Goal: Task Accomplishment & Management: Use online tool/utility

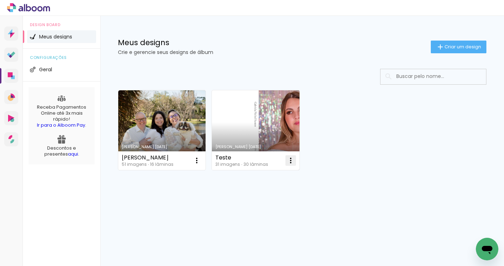
click at [288, 160] on iron-icon at bounding box center [291, 160] width 8 height 8
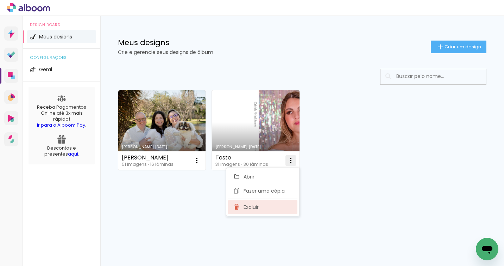
click at [258, 205] on span "Excluir" at bounding box center [251, 206] width 15 height 5
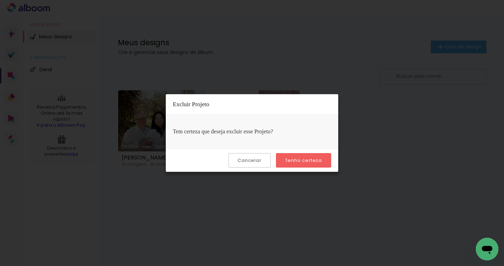
click at [307, 156] on paper-button "Tenho certeza" at bounding box center [303, 160] width 55 height 14
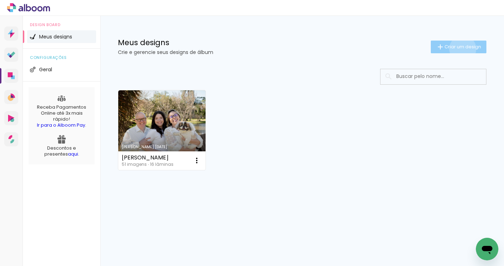
click at [462, 49] on span "Criar um design" at bounding box center [463, 46] width 37 height 5
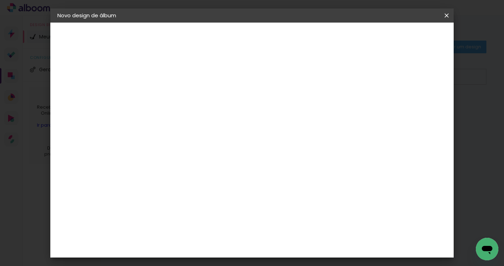
click at [173, 94] on input at bounding box center [173, 94] width 0 height 11
type input "15 anos [PERSON_NAME]"
type paper-input "15 anos [PERSON_NAME]"
click at [0, 0] on slot "Avançar" at bounding box center [0, 0] width 0 height 0
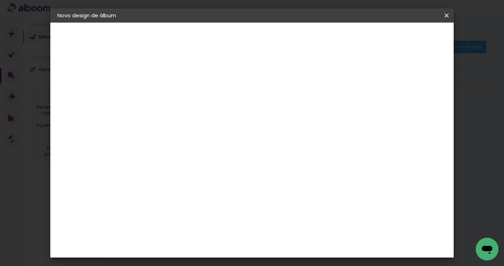
click at [208, 135] on input at bounding box center [190, 134] width 71 height 9
click at [0, 0] on slot "Tamanho Livre" at bounding box center [0, 0] width 0 height 0
click at [200, 97] on input at bounding box center [190, 96] width 71 height 9
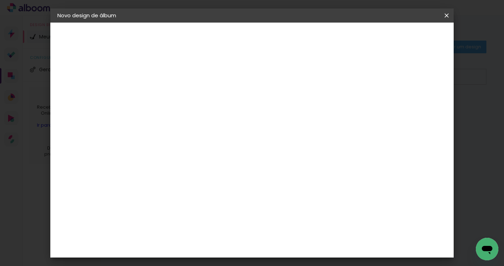
scroll to position [0, 0]
type input "sys"
type paper-input "sys"
click at [189, 158] on div "System ProLab" at bounding box center [178, 160] width 21 height 11
click at [0, 0] on slot "Tamanho Livre" at bounding box center [0, 0] width 0 height 0
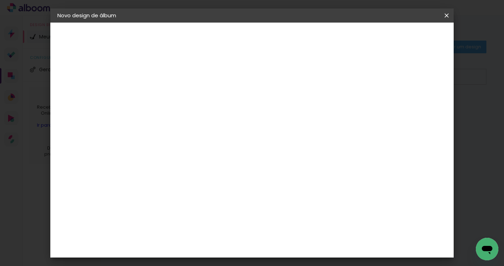
click at [77, 105] on iron-pages "Modelo Escolhendo modelo... Tamanho livre" at bounding box center [95, 103] width 77 height 14
drag, startPoint x: 77, startPoint y: 100, endPoint x: 312, endPoint y: 114, distance: 235.3
click at [78, 100] on iron-pages "Modelo Escolhendo modelo... Tamanho livre" at bounding box center [95, 103] width 77 height 14
click at [0, 0] on slot "Tamanho Livre" at bounding box center [0, 0] width 0 height 0
click at [0, 0] on slot "Avançar" at bounding box center [0, 0] width 0 height 0
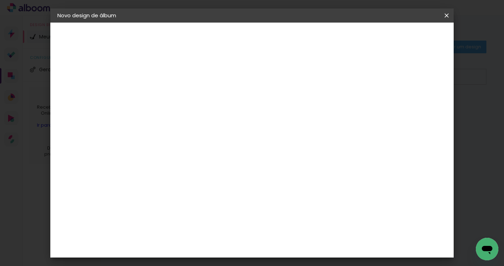
scroll to position [7, 0]
click at [428, 96] on div "mm" at bounding box center [428, 99] width 11 height 11
type input "6"
type paper-input "6"
click at [418, 98] on input "6" at bounding box center [416, 99] width 13 height 11
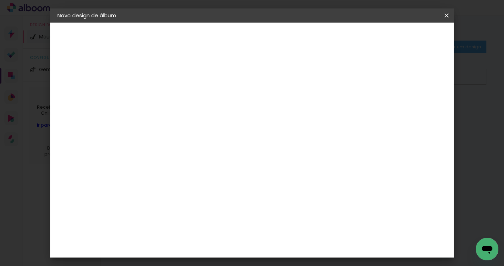
type input "5"
type paper-input "5"
click at [417, 108] on input "5" at bounding box center [416, 106] width 13 height 11
type input "4"
type paper-input "4"
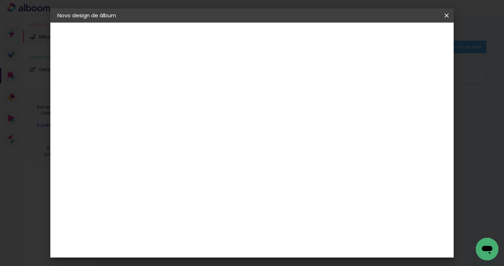
click at [417, 108] on input "4" at bounding box center [416, 106] width 13 height 11
click at [417, 108] on input "4" at bounding box center [417, 106] width 13 height 11
type input "3"
type paper-input "3"
click at [418, 110] on input "3" at bounding box center [417, 106] width 13 height 11
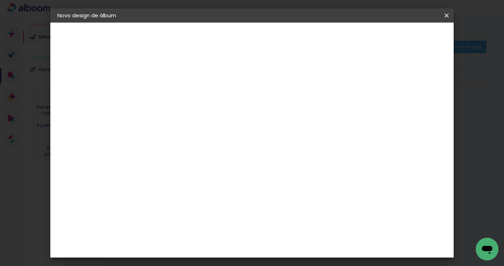
type input "2"
type paper-input "2"
click at [420, 110] on input "2" at bounding box center [418, 106] width 13 height 11
type input "1"
type paper-input "1"
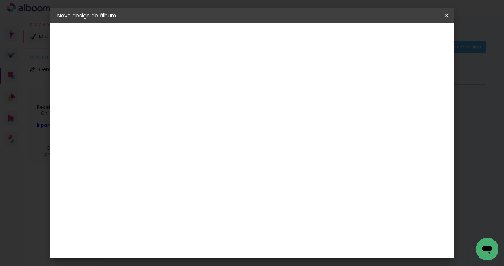
click at [420, 110] on input "1" at bounding box center [418, 106] width 13 height 11
type input "0"
click at [422, 109] on input "0" at bounding box center [420, 106] width 13 height 11
type input "1"
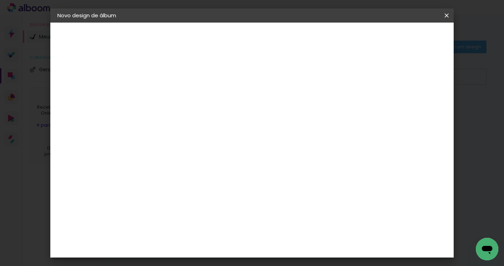
type paper-input "1"
click at [423, 103] on input "1" at bounding box center [420, 106] width 13 height 11
type input "2"
type paper-input "2"
click at [423, 103] on input "2" at bounding box center [419, 106] width 13 height 11
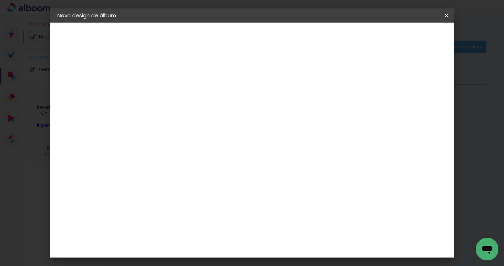
type input "3"
type paper-input "3"
click at [423, 103] on input "3" at bounding box center [418, 106] width 13 height 11
type input "4"
type paper-input "4"
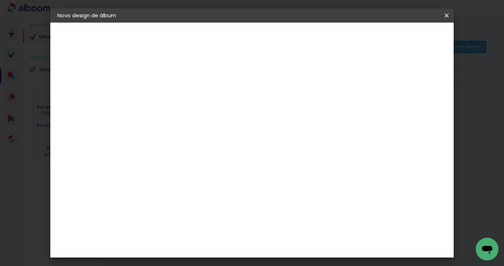
click at [423, 103] on input "4" at bounding box center [418, 106] width 13 height 11
type input "5"
type paper-input "5"
click at [423, 103] on input "5" at bounding box center [417, 106] width 13 height 11
click at [423, 108] on div "mm" at bounding box center [428, 106] width 11 height 11
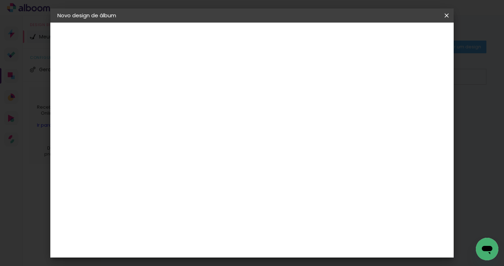
click at [423, 108] on div "mm" at bounding box center [428, 106] width 11 height 11
type input "4"
type paper-input "4"
click at [421, 108] on input "4" at bounding box center [416, 106] width 13 height 11
type input "3"
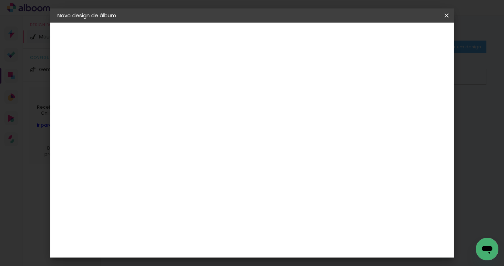
type paper-input "3"
click at [420, 108] on input "3" at bounding box center [418, 106] width 13 height 11
type input "2"
type paper-input "2"
click at [420, 108] on input "2" at bounding box center [418, 106] width 13 height 11
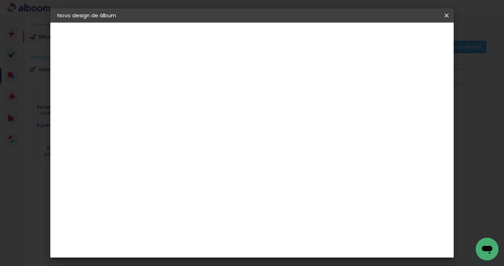
type input "1"
type paper-input "1"
click at [420, 108] on input "1" at bounding box center [419, 106] width 13 height 11
type input "0"
click at [420, 108] on input "0" at bounding box center [419, 106] width 13 height 11
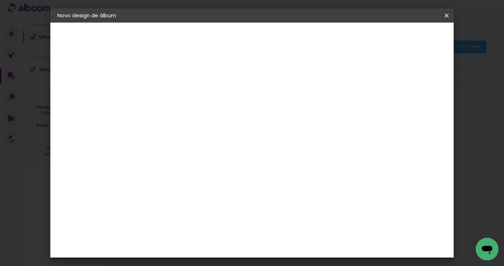
type input "1"
type paper-input "1"
click at [178, 76] on input "1" at bounding box center [168, 74] width 24 height 9
type input "0"
type paper-input "0"
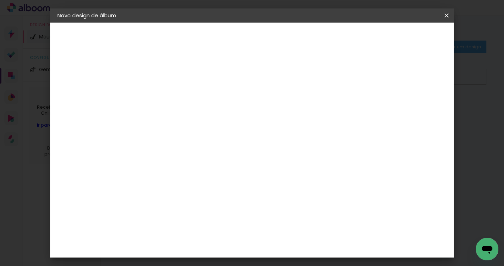
click at [177, 76] on input "0" at bounding box center [168, 74] width 24 height 9
type input "1"
type paper-input "1"
click at [178, 71] on input "1" at bounding box center [168, 74] width 24 height 9
type input "2"
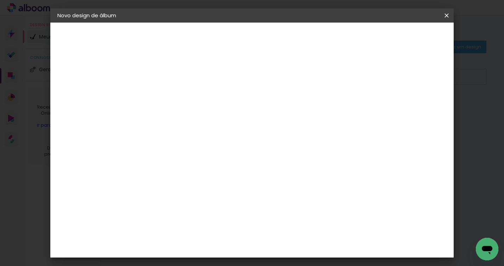
type paper-input "2"
click at [178, 71] on input "2" at bounding box center [168, 74] width 24 height 9
type input "3"
type paper-input "3"
click at [178, 71] on input "3" at bounding box center [168, 74] width 24 height 9
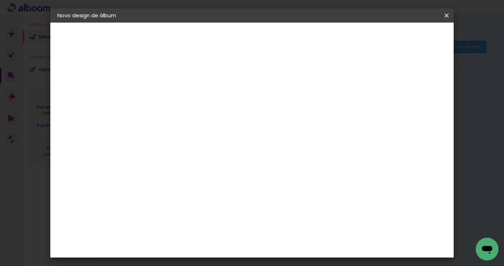
type input "4"
type paper-input "4"
click at [178, 71] on input "4" at bounding box center [168, 74] width 24 height 9
type input "3"
type paper-input "3"
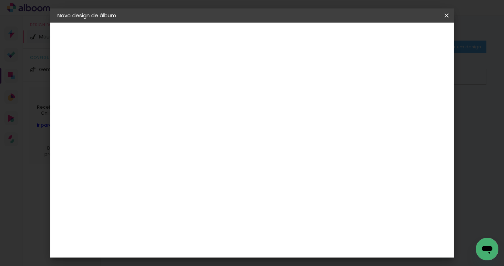
click at [176, 76] on input "3" at bounding box center [168, 74] width 24 height 9
type input "2"
type paper-input "2"
click at [176, 76] on input "2" at bounding box center [168, 74] width 24 height 9
type input "1"
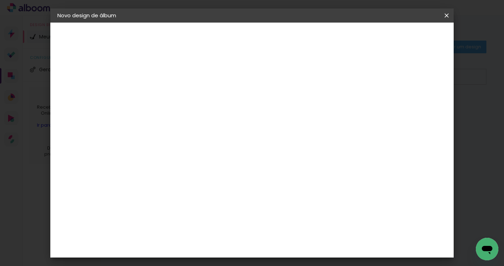
type paper-input "1"
click at [176, 76] on input "1" at bounding box center [168, 74] width 24 height 9
type input "2"
type paper-input "2"
click at [176, 71] on input "2" at bounding box center [168, 74] width 24 height 9
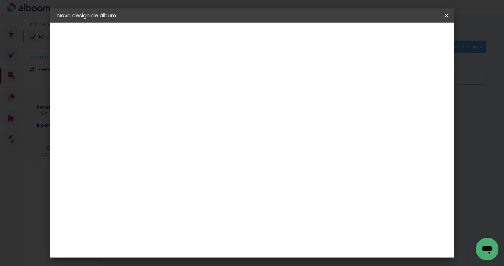
type input "3"
type paper-input "3"
click at [176, 71] on input "3" at bounding box center [168, 74] width 24 height 9
type input "4"
type paper-input "4"
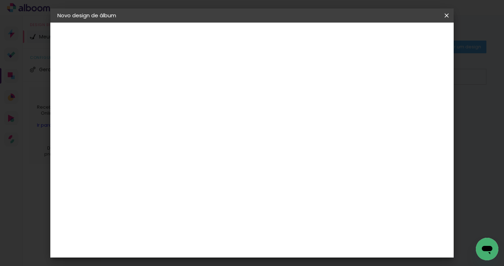
click at [176, 71] on input "4" at bounding box center [168, 74] width 24 height 9
type input "5"
type paper-input "5"
click at [176, 71] on input "5" at bounding box center [168, 74] width 24 height 9
type input "4"
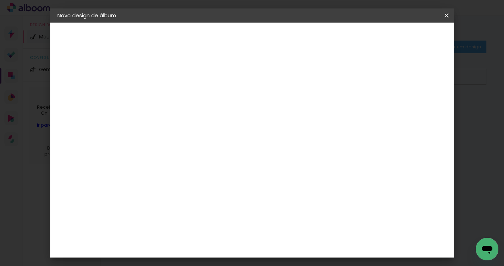
type paper-input "4"
click at [176, 74] on input "4" at bounding box center [168, 74] width 24 height 9
type input "3"
type paper-input "3"
click at [176, 74] on input "3" at bounding box center [168, 74] width 24 height 9
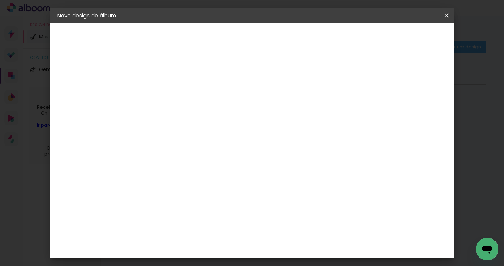
type input "4"
type paper-input "4"
click at [176, 71] on input "4" at bounding box center [168, 74] width 24 height 9
click at [408, 37] on span "Iniciar design" at bounding box center [392, 37] width 32 height 5
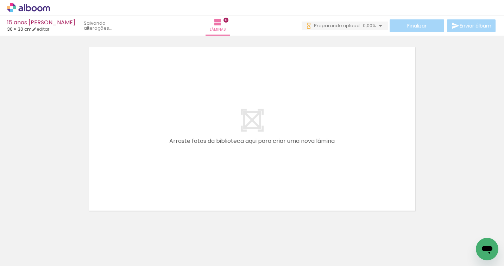
click at [28, 254] on span "Adicionar Fotos" at bounding box center [24, 256] width 21 height 8
click at [0, 0] on input "file" at bounding box center [0, 0] width 0 height 0
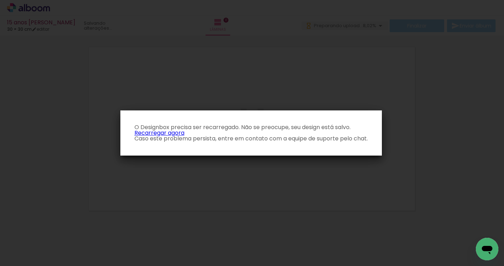
click at [173, 132] on link "Recarregar agora" at bounding box center [160, 133] width 50 height 8
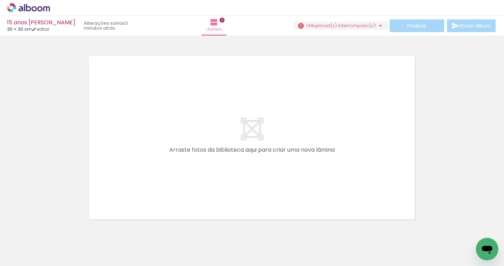
scroll to position [0, 398]
click at [58, 241] on iron-horizontal-list at bounding box center [51, 244] width 14 height 44
click at [19, 255] on span "Adicionar Fotos" at bounding box center [24, 256] width 21 height 8
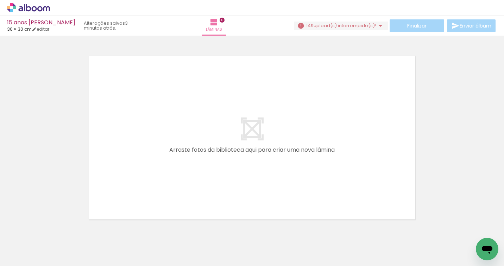
click at [0, 0] on input "file" at bounding box center [0, 0] width 0 height 0
click at [422, 147] on div at bounding box center [252, 128] width 504 height 181
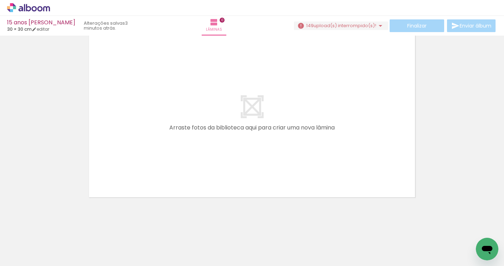
drag, startPoint x: 308, startPoint y: 243, endPoint x: 307, endPoint y: 133, distance: 109.9
click at [307, 133] on quentale-workspace at bounding box center [252, 133] width 504 height 266
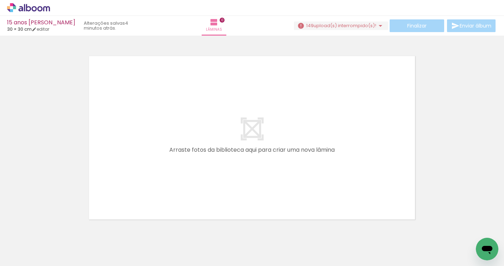
scroll to position [0, 4743]
click at [58, 240] on iron-horizontal-list at bounding box center [51, 244] width 14 height 44
drag, startPoint x: 332, startPoint y: 240, endPoint x: 311, endPoint y: 137, distance: 104.7
click at [311, 137] on quentale-workspace at bounding box center [252, 133] width 504 height 266
click at [351, 24] on span "upload(s) interrompido(s)!" at bounding box center [345, 25] width 63 height 7
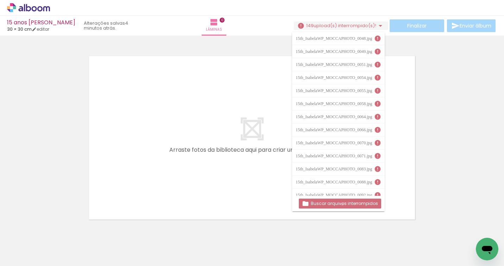
click at [0, 0] on slot "Buscar arquivos interrompidos" at bounding box center [0, 0] width 0 height 0
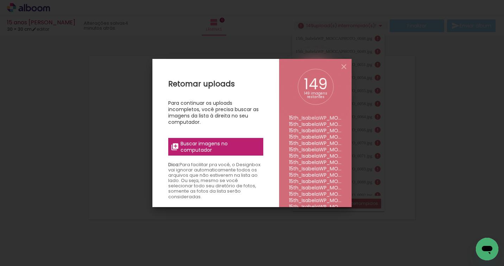
click at [200, 148] on span "Buscar imagens no computador" at bounding box center [220, 146] width 79 height 13
click at [0, 0] on input "file" at bounding box center [0, 0] width 0 height 0
click at [311, 121] on li "15th_IsabelaWP_MOCCAPHOTO_0049.jpg" at bounding box center [315, 124] width 53 height 6
click at [311, 116] on li "15th_IsabelaWP_MOCCAPHOTO_0048.jpg" at bounding box center [315, 117] width 53 height 6
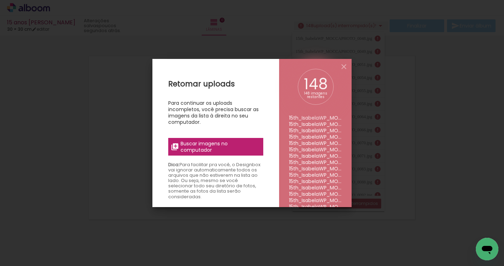
click at [318, 92] on div "148 imagens restantes" at bounding box center [316, 95] width 25 height 7
click at [204, 150] on span "Buscar imagens no computador" at bounding box center [220, 146] width 79 height 13
click at [0, 0] on input "file" at bounding box center [0, 0] width 0 height 0
click at [231, 144] on span "Buscar imagens no computador" at bounding box center [220, 146] width 79 height 13
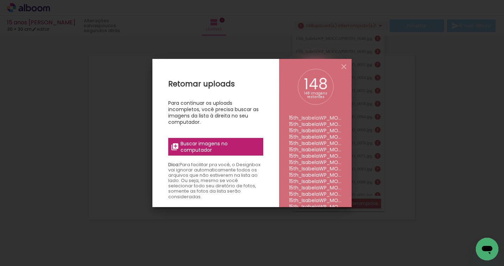
click at [0, 0] on input "file" at bounding box center [0, 0] width 0 height 0
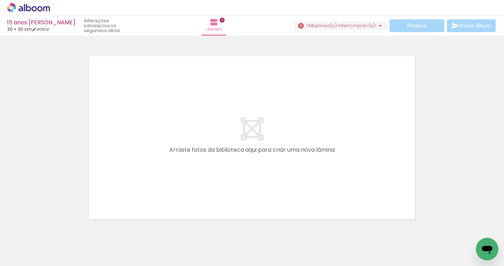
click at [58, 238] on iron-horizontal-list at bounding box center [51, 244] width 14 height 44
click at [37, 244] on iron-icon at bounding box center [36, 245] width 6 height 6
click at [0, 0] on slot "Todas as fotos" at bounding box center [0, 0] width 0 height 0
click at [127, 244] on div at bounding box center [117, 241] width 35 height 23
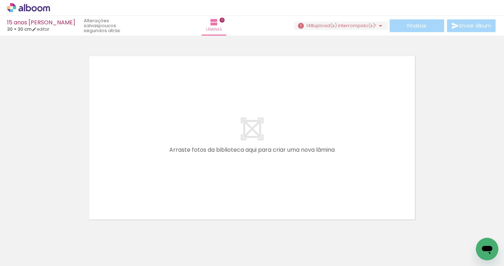
scroll to position [0, 229]
click at [34, 22] on div "15 anos [PERSON_NAME]" at bounding box center [41, 23] width 68 height 7
click at [43, 27] on link "editar" at bounding box center [41, 29] width 18 height 6
type input "4"
type input "30"
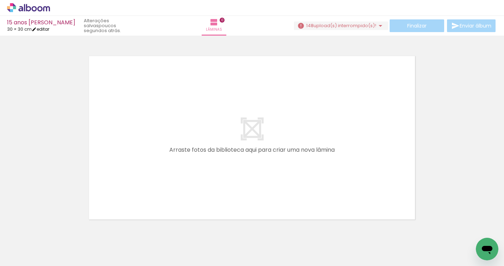
type input "60"
type input "0"
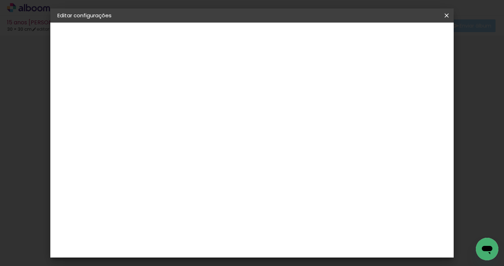
click at [374, 38] on span "Salvar configurações" at bounding box center [348, 37] width 52 height 5
click at [446, 14] on iron-icon at bounding box center [447, 15] width 8 height 7
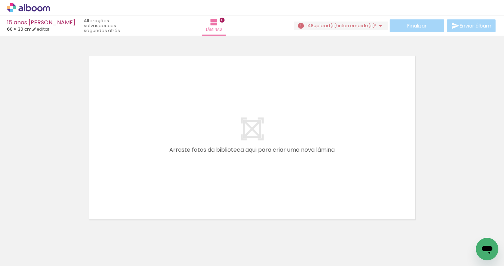
drag, startPoint x: 349, startPoint y: 226, endPoint x: 350, endPoint y: 230, distance: 4.5
click at [58, 226] on iron-horizontal-list at bounding box center [51, 244] width 14 height 44
click at [359, 23] on span "upload(s) interrompido(s)!" at bounding box center [345, 25] width 63 height 7
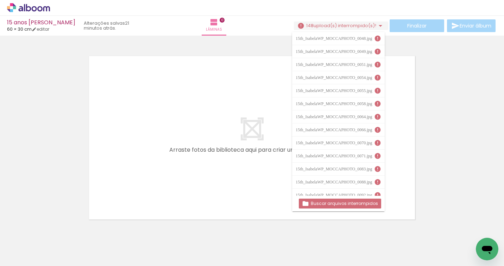
click at [362, 25] on span "upload(s) interrompido(s)!" at bounding box center [345, 25] width 63 height 7
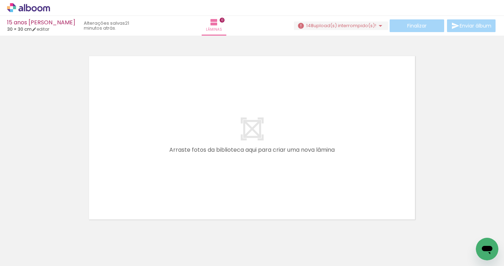
scroll to position [0, 93]
click at [33, 245] on input "Todas as fotos" at bounding box center [19, 244] width 27 height 6
click at [0, 0] on slot "Todas as fotos" at bounding box center [0, 0] width 0 height 0
click at [57, 236] on div at bounding box center [56, 241] width 23 height 35
click at [84, 231] on iron-icon at bounding box center [80, 227] width 7 height 7
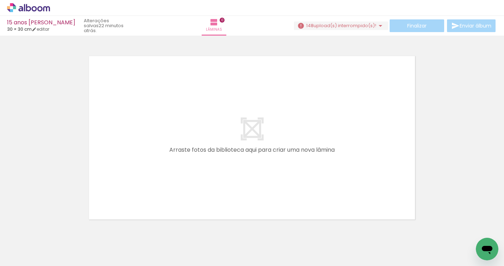
click at [83, 229] on iron-icon at bounding box center [80, 227] width 7 height 7
click at [83, 228] on iron-icon at bounding box center [80, 227] width 7 height 7
click at [82, 228] on iron-icon at bounding box center [80, 227] width 7 height 7
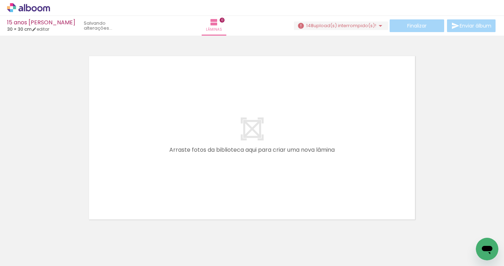
click at [82, 228] on iron-icon at bounding box center [80, 227] width 7 height 7
click at [58, 228] on iron-horizontal-list at bounding box center [51, 244] width 14 height 44
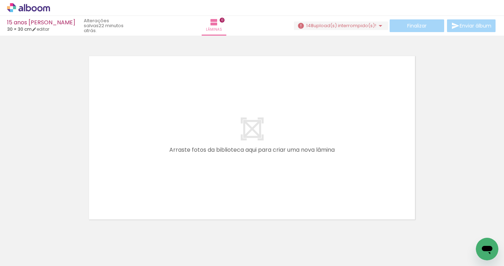
click at [58, 228] on iron-horizontal-list at bounding box center [51, 244] width 14 height 44
click at [48, 229] on div at bounding box center [56, 241] width 23 height 35
click at [57, 231] on iron-icon at bounding box center [54, 227] width 7 height 7
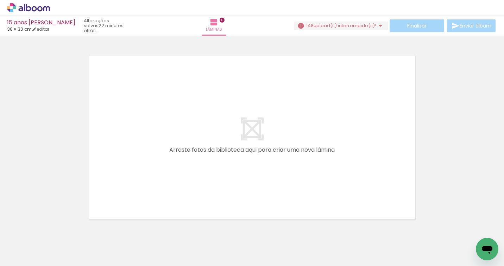
click at [57, 229] on iron-icon at bounding box center [54, 227] width 7 height 7
click at [57, 229] on iron-horizontal-list at bounding box center [51, 244] width 14 height 44
click at [58, 227] on iron-horizontal-list at bounding box center [51, 244] width 14 height 44
click at [58, 231] on iron-horizontal-list at bounding box center [51, 244] width 14 height 44
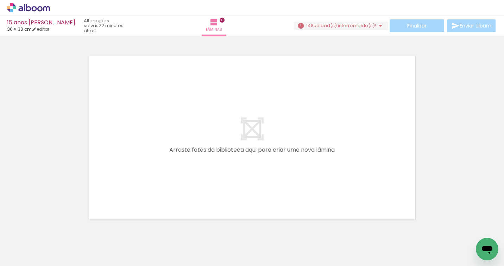
click at [20, 255] on span "Adicionar Fotos" at bounding box center [24, 256] width 21 height 8
click at [0, 0] on input "file" at bounding box center [0, 0] width 0 height 0
click at [58, 239] on iron-horizontal-list at bounding box center [51, 244] width 14 height 44
type input "4"
type input "30"
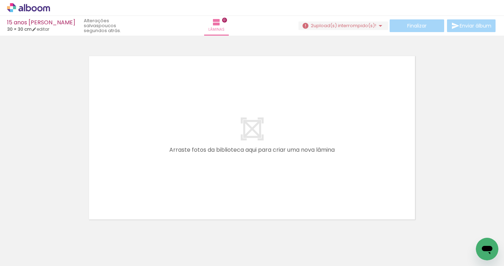
type input "60"
type input "0"
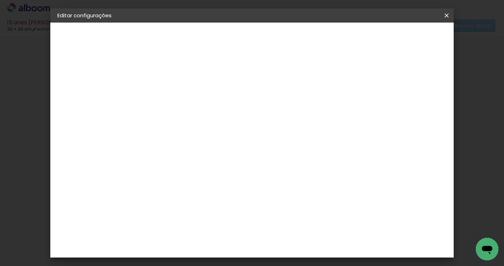
click at [448, 15] on iron-icon at bounding box center [447, 15] width 8 height 7
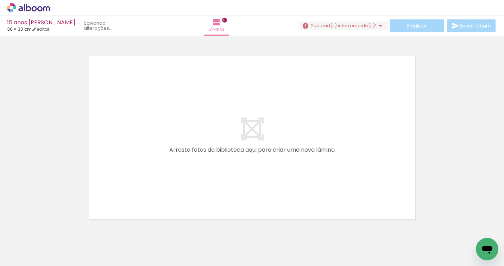
scroll to position [0, 579]
click at [323, 28] on span "upload(s) interrompido(s)!" at bounding box center [345, 25] width 63 height 7
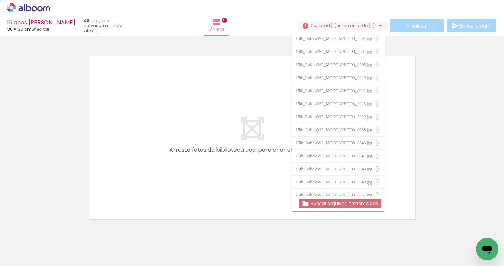
click at [0, 0] on slot "Buscar arquivos interrompidos" at bounding box center [0, 0] width 0 height 0
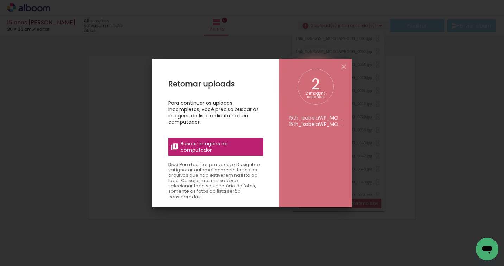
scroll to position [0, 0]
click at [213, 146] on span "Buscar imagens no computador" at bounding box center [220, 146] width 79 height 13
click at [0, 0] on input "file" at bounding box center [0, 0] width 0 height 0
click at [187, 142] on span "Buscar imagens no computador" at bounding box center [220, 146] width 79 height 13
click at [0, 0] on input "file" at bounding box center [0, 0] width 0 height 0
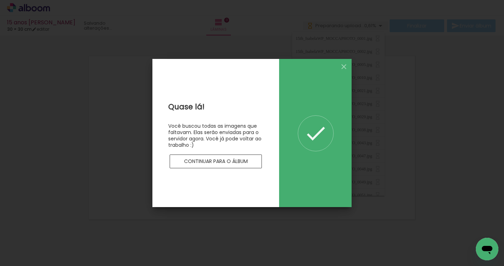
click at [0, 0] on slot "Continuar para o álbum" at bounding box center [0, 0] width 0 height 0
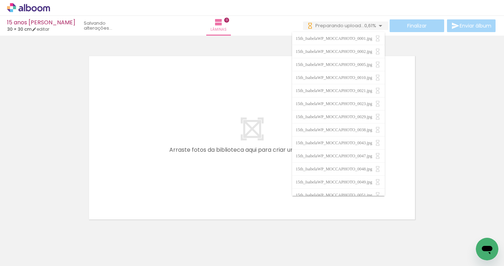
click at [461, 121] on div at bounding box center [252, 128] width 504 height 181
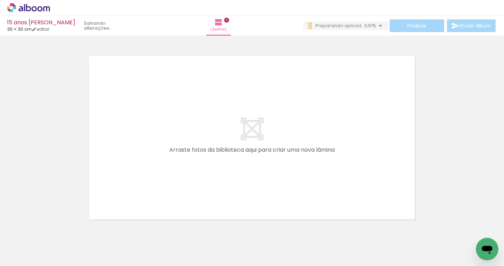
click at [261, 125] on quentale-layouter at bounding box center [252, 137] width 326 height 163
click at [342, 27] on span "upload(s) interrompido(s)!" at bounding box center [345, 25] width 63 height 7
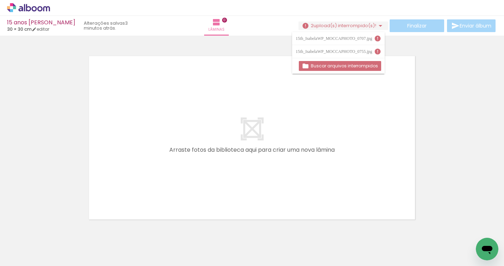
click at [0, 0] on slot "Buscar arquivos interrompidos" at bounding box center [0, 0] width 0 height 0
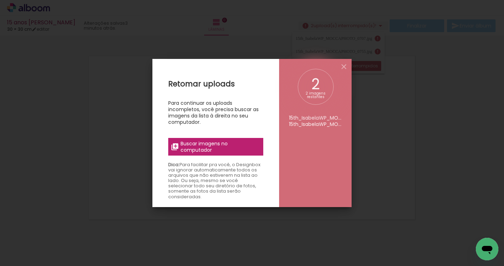
click at [304, 118] on li "15th_IsabelaWP_MOCCAPHOTO_0707.jpg" at bounding box center [315, 117] width 53 height 6
click at [220, 149] on span "Buscar imagens no computador" at bounding box center [220, 146] width 79 height 13
click at [0, 0] on input "file" at bounding box center [0, 0] width 0 height 0
click at [344, 66] on iron-icon at bounding box center [344, 66] width 8 height 8
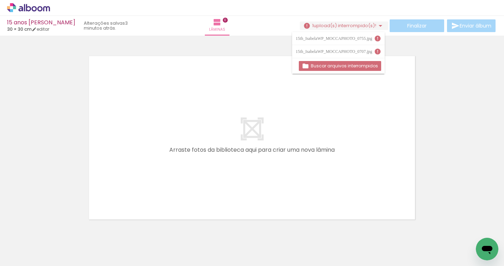
drag, startPoint x: 363, startPoint y: 51, endPoint x: 354, endPoint y: 59, distance: 12.2
click at [363, 51] on div "15th_IsabelaWP_MOCCAPHOTO_0707.jpg" at bounding box center [335, 51] width 78 height 4
click at [0, 0] on slot "Buscar arquivos interrompidos" at bounding box center [0, 0] width 0 height 0
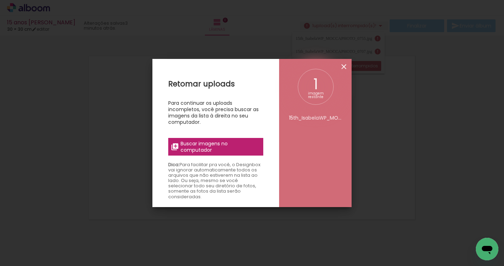
click at [343, 67] on iron-icon at bounding box center [344, 66] width 8 height 8
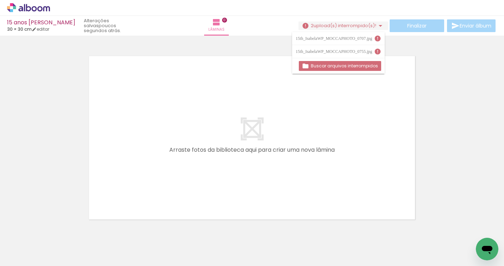
click at [0, 0] on slot "Buscar arquivos interrompidos" at bounding box center [0, 0] width 0 height 0
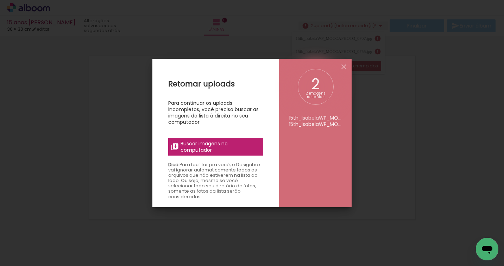
click at [212, 147] on span "Buscar imagens no computador" at bounding box center [220, 146] width 79 height 13
click at [0, 0] on input "file" at bounding box center [0, 0] width 0 height 0
click at [217, 143] on span "Buscar imagens no computador" at bounding box center [220, 146] width 79 height 13
click at [0, 0] on input "file" at bounding box center [0, 0] width 0 height 0
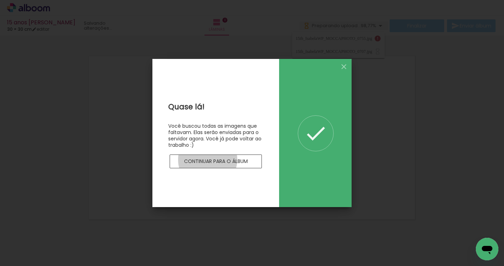
click at [0, 0] on slot "Continuar para o álbum" at bounding box center [0, 0] width 0 height 0
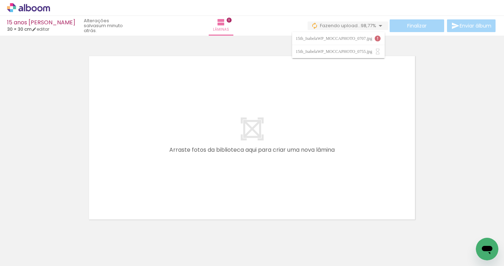
drag, startPoint x: 365, startPoint y: 38, endPoint x: 357, endPoint y: 40, distance: 8.4
click at [365, 38] on div "15th_IsabelaWP_MOCCAPHOTO_0707.jpg" at bounding box center [335, 38] width 78 height 4
click at [378, 25] on iron-icon at bounding box center [380, 25] width 8 height 8
click at [379, 26] on iron-icon at bounding box center [380, 25] width 8 height 8
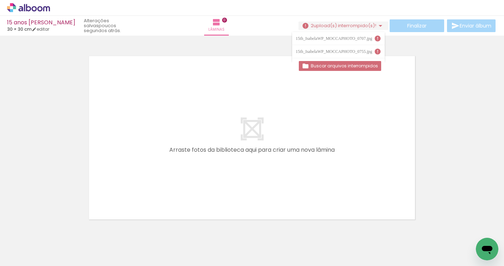
click at [353, 40] on div "15th_IsabelaWP_MOCCAPHOTO_0707.jpg" at bounding box center [335, 38] width 78 height 4
click at [0, 0] on slot "Buscar arquivos interrompidos" at bounding box center [0, 0] width 0 height 0
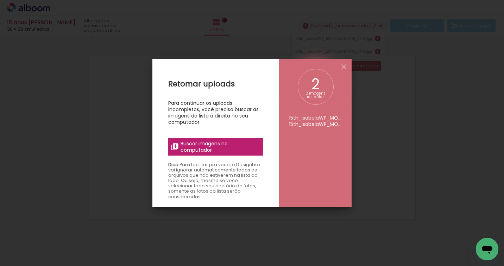
click at [216, 148] on span "Buscar imagens no computador" at bounding box center [220, 146] width 79 height 13
click at [0, 0] on input "file" at bounding box center [0, 0] width 0 height 0
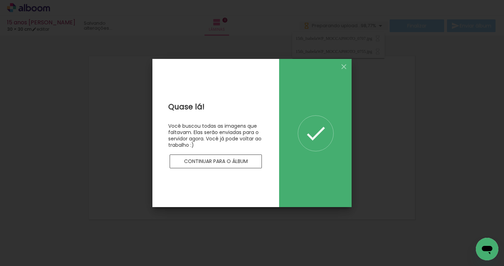
click at [0, 0] on slot "Continuar para o álbum" at bounding box center [0, 0] width 0 height 0
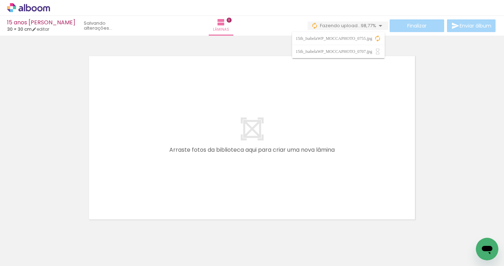
click at [378, 39] on iron-icon at bounding box center [377, 38] width 7 height 7
click at [378, 37] on iron-icon at bounding box center [377, 38] width 7 height 7
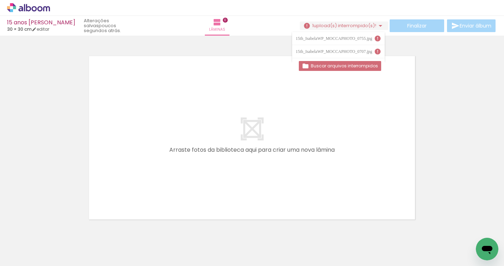
click at [377, 37] on iron-icon at bounding box center [377, 38] width 7 height 7
click at [373, 102] on quentale-layouter at bounding box center [252, 137] width 326 height 163
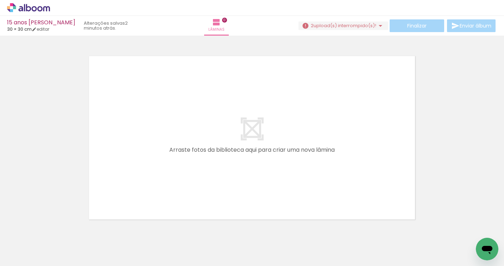
drag, startPoint x: 85, startPoint y: 240, endPoint x: 89, endPoint y: 242, distance: 4.5
click at [85, 240] on div at bounding box center [70, 241] width 35 height 23
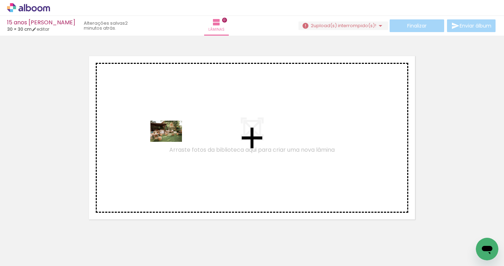
drag, startPoint x: 91, startPoint y: 228, endPoint x: 181, endPoint y: 139, distance: 126.3
click at [171, 141] on quentale-workspace at bounding box center [252, 133] width 504 height 266
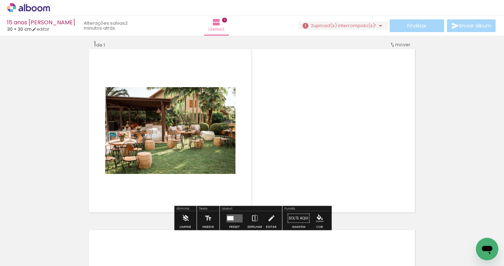
scroll to position [9, 0]
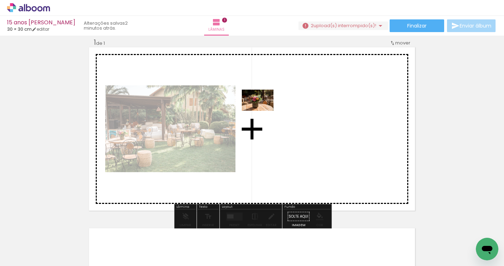
drag, startPoint x: 130, startPoint y: 226, endPoint x: 219, endPoint y: 159, distance: 111.9
click at [282, 106] on quentale-workspace at bounding box center [252, 133] width 504 height 266
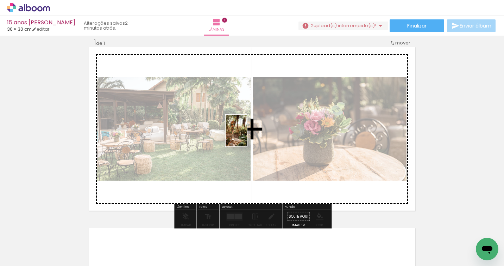
drag, startPoint x: 151, startPoint y: 250, endPoint x: 208, endPoint y: 180, distance: 89.6
click at [249, 134] on quentale-workspace at bounding box center [252, 133] width 504 height 266
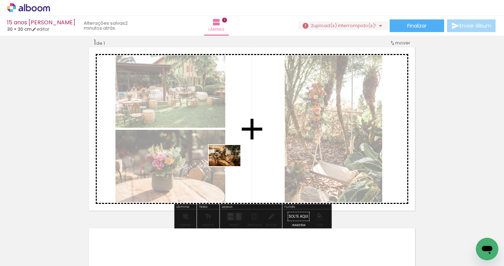
drag, startPoint x: 184, startPoint y: 247, endPoint x: 233, endPoint y: 171, distance: 90.6
click at [235, 157] on quentale-workspace at bounding box center [252, 133] width 504 height 266
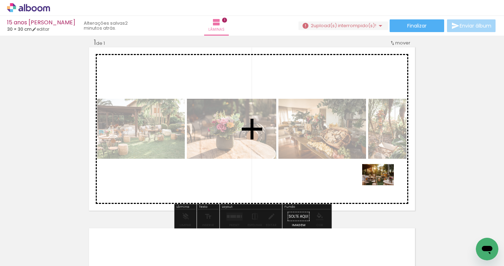
drag, startPoint x: 432, startPoint y: 241, endPoint x: 407, endPoint y: 205, distance: 43.6
click at [384, 186] on quentale-workspace at bounding box center [252, 133] width 504 height 266
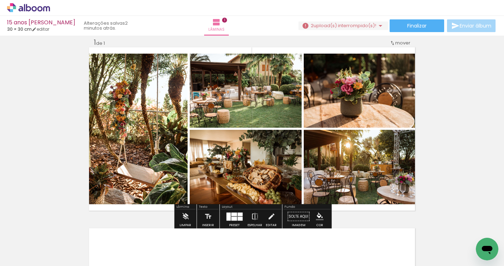
scroll to position [0, 125]
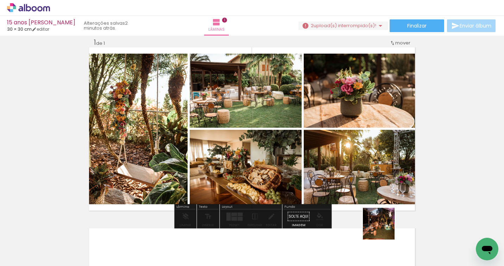
drag, startPoint x: 387, startPoint y: 245, endPoint x: 387, endPoint y: 199, distance: 46.1
click at [371, 178] on quentale-workspace at bounding box center [252, 133] width 504 height 266
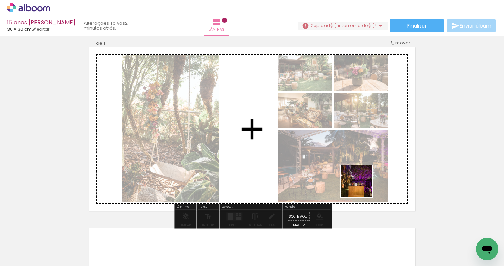
drag, startPoint x: 418, startPoint y: 244, endPoint x: 372, endPoint y: 179, distance: 79.5
click at [361, 185] on quentale-workspace at bounding box center [252, 133] width 504 height 266
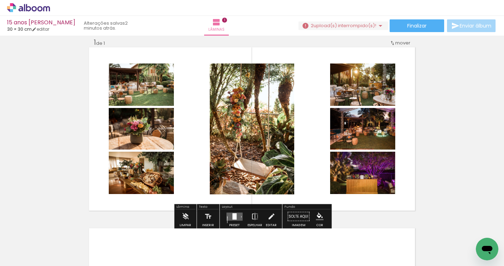
click at [234, 214] on div at bounding box center [234, 216] width 4 height 6
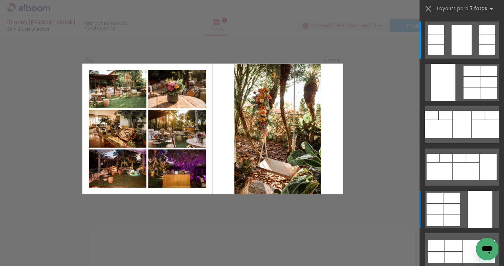
click at [458, 207] on div at bounding box center [452, 209] width 17 height 11
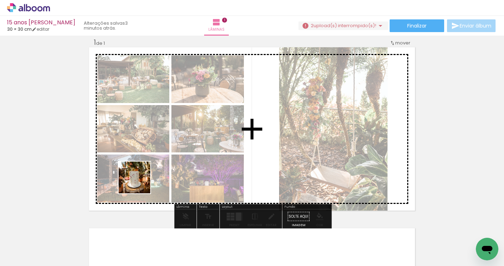
drag, startPoint x: 108, startPoint y: 249, endPoint x: 148, endPoint y: 224, distance: 47.0
click at [161, 157] on quentale-workspace at bounding box center [252, 133] width 504 height 266
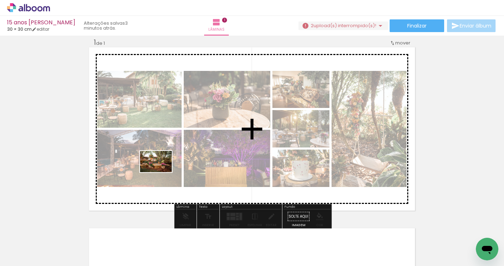
drag, startPoint x: 144, startPoint y: 247, endPoint x: 163, endPoint y: 178, distance: 71.6
click at [162, 172] on quentale-workspace at bounding box center [252, 133] width 504 height 266
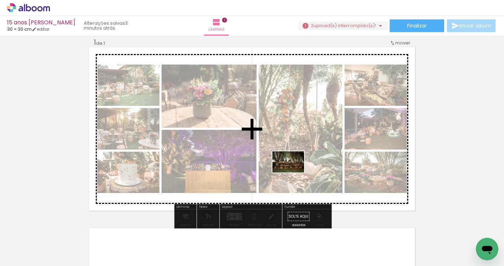
drag, startPoint x: 186, startPoint y: 247, endPoint x: 274, endPoint y: 197, distance: 100.9
click at [300, 166] on quentale-workspace at bounding box center [252, 133] width 504 height 266
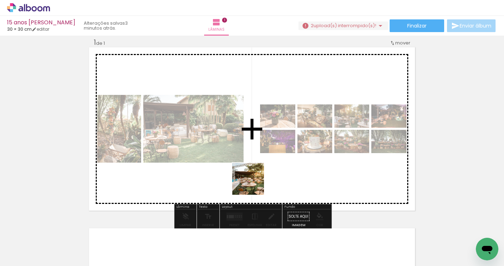
drag, startPoint x: 261, startPoint y: 235, endPoint x: 262, endPoint y: 148, distance: 87.3
click at [250, 169] on quentale-workspace at bounding box center [252, 133] width 504 height 266
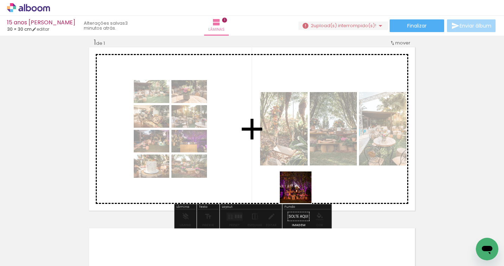
drag, startPoint x: 350, startPoint y: 242, endPoint x: 300, endPoint y: 157, distance: 98.6
click at [263, 159] on quentale-workspace at bounding box center [252, 133] width 504 height 266
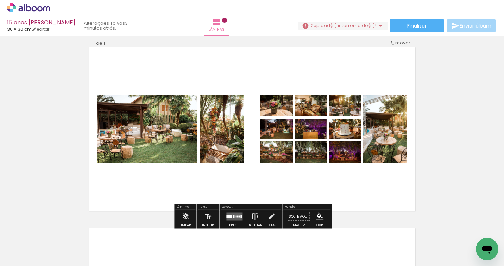
drag, startPoint x: 232, startPoint y: 215, endPoint x: 280, endPoint y: 193, distance: 52.1
click at [233, 214] on quentale-layouter at bounding box center [234, 216] width 16 height 8
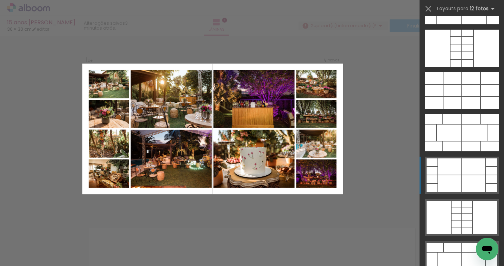
scroll to position [765, 0]
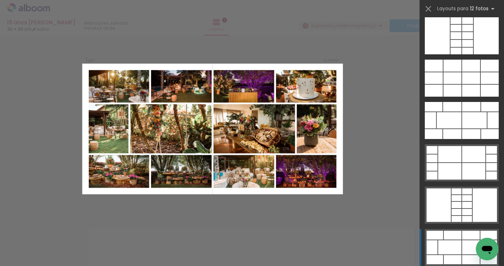
click at [447, 238] on div at bounding box center [453, 234] width 18 height 9
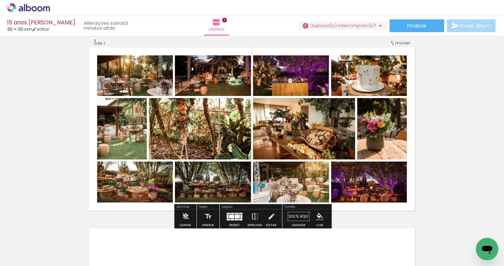
click at [211, 186] on quentale-photo at bounding box center [213, 181] width 76 height 41
click at [255, 213] on iron-icon at bounding box center [255, 216] width 8 height 14
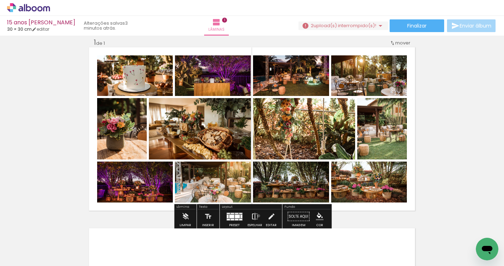
click at [257, 215] on paper-button "Espelhar" at bounding box center [255, 218] width 18 height 18
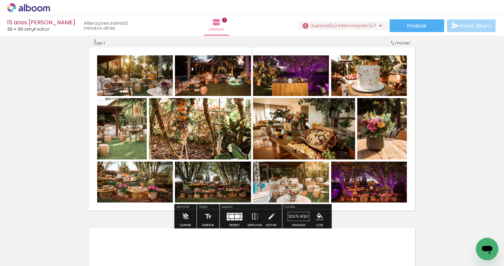
click at [207, 194] on quentale-photo at bounding box center [213, 181] width 76 height 41
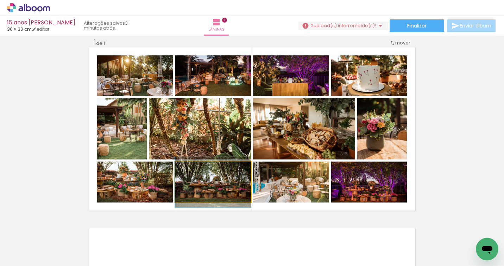
click at [220, 190] on quentale-photo at bounding box center [213, 181] width 76 height 41
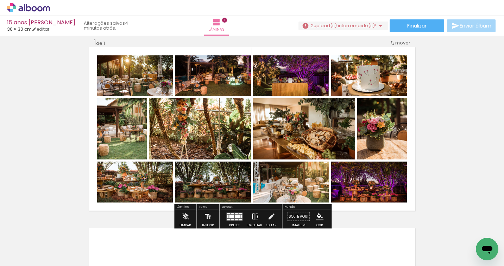
click at [254, 216] on iron-icon at bounding box center [255, 216] width 8 height 14
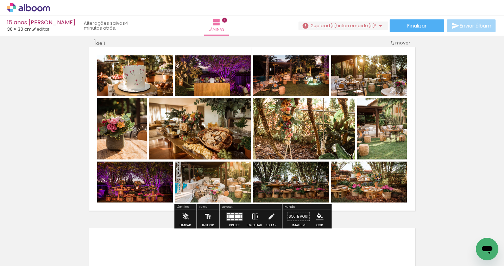
click at [254, 214] on iron-icon at bounding box center [255, 216] width 8 height 14
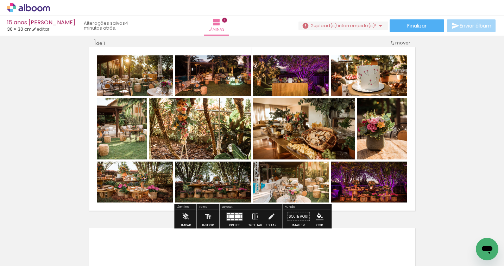
click at [236, 214] on div at bounding box center [237, 216] width 5 height 4
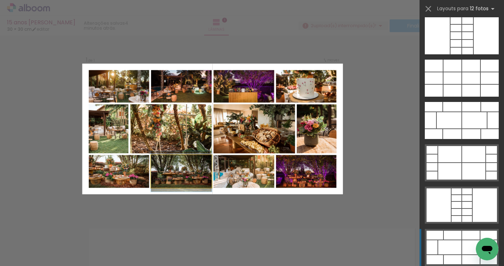
drag, startPoint x: 200, startPoint y: 169, endPoint x: 201, endPoint y: 173, distance: 3.9
click at [200, 170] on quentale-photo at bounding box center [181, 171] width 61 height 33
click at [291, 174] on quentale-photo at bounding box center [306, 171] width 61 height 33
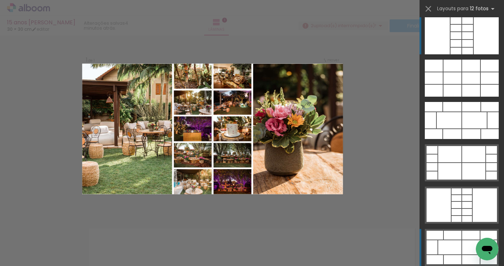
click at [448, 40] on div at bounding box center [437, 35] width 25 height 37
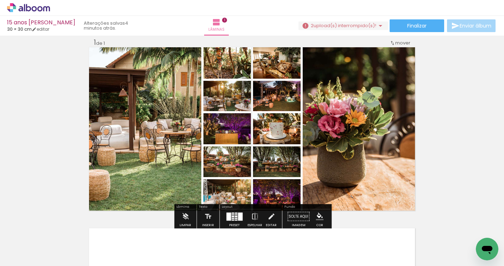
click at [235, 214] on quentale-layouter at bounding box center [234, 216] width 16 height 8
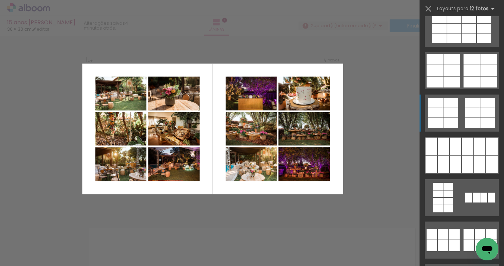
scroll to position [305, 0]
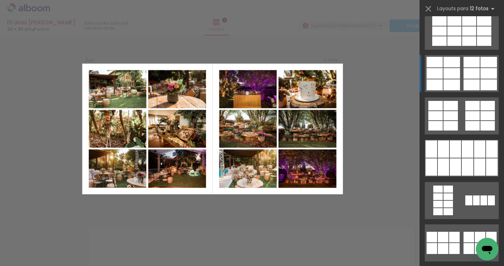
click at [457, 76] on div at bounding box center [452, 73] width 17 height 11
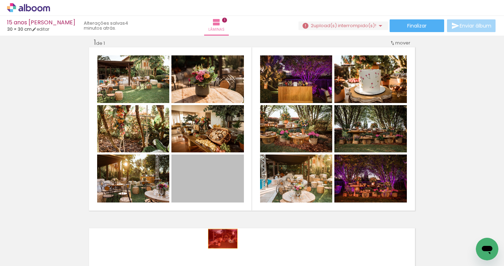
drag, startPoint x: 223, startPoint y: 180, endPoint x: 228, endPoint y: 231, distance: 51.3
click at [223, 237] on quentale-workspace at bounding box center [252, 133] width 504 height 266
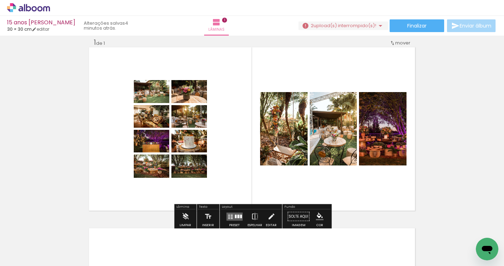
click at [341, 150] on quentale-photo at bounding box center [333, 128] width 47 height 73
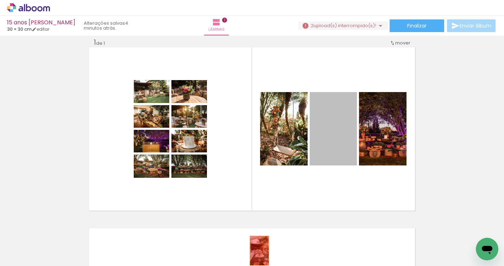
drag, startPoint x: 344, startPoint y: 141, endPoint x: 260, endPoint y: 217, distance: 114.0
click at [260, 250] on quentale-workspace at bounding box center [252, 133] width 504 height 266
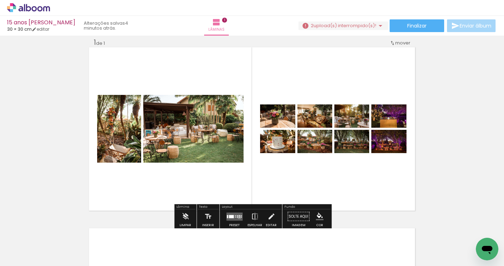
drag, startPoint x: 238, startPoint y: 216, endPoint x: 241, endPoint y: 212, distance: 5.2
click at [239, 216] on div at bounding box center [239, 216] width 1 height 1
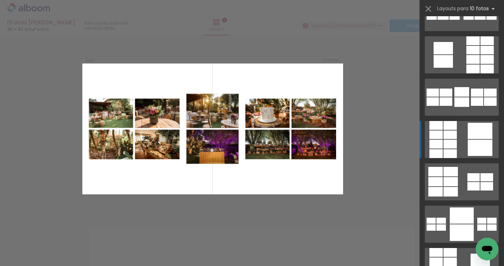
scroll to position [239, 0]
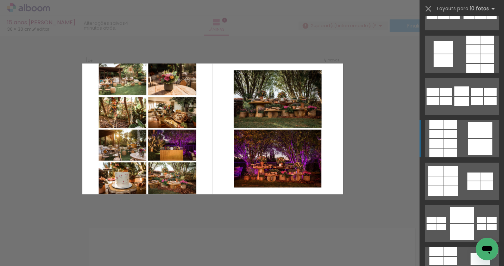
click at [448, 137] on div at bounding box center [450, 134] width 13 height 8
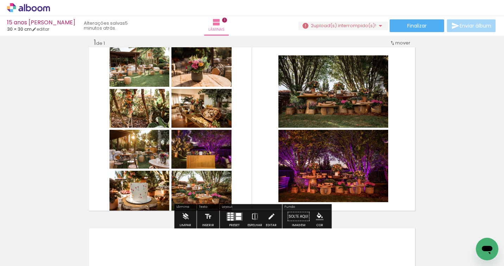
drag, startPoint x: 234, startPoint y: 213, endPoint x: 249, endPoint y: 203, distance: 17.7
click at [236, 213] on div at bounding box center [238, 213] width 5 height 3
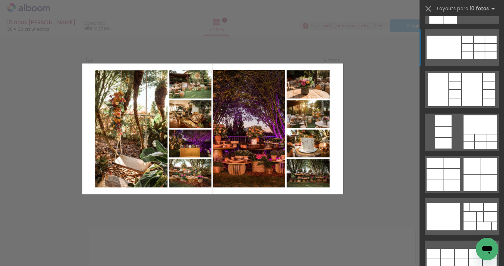
scroll to position [672, 0]
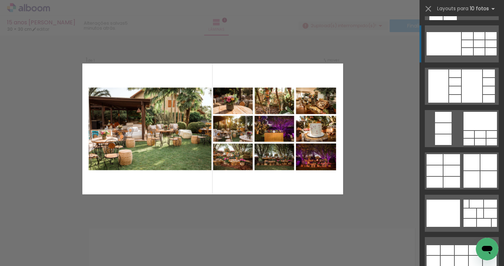
drag, startPoint x: 453, startPoint y: 47, endPoint x: 448, endPoint y: 48, distance: 4.7
click at [453, 47] on div at bounding box center [444, 43] width 35 height 23
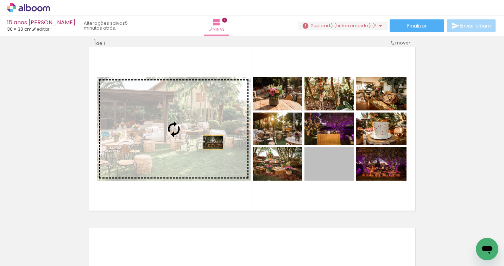
drag, startPoint x: 343, startPoint y: 173, endPoint x: 213, endPoint y: 132, distance: 135.9
click at [0, 0] on slot at bounding box center [0, 0] width 0 height 0
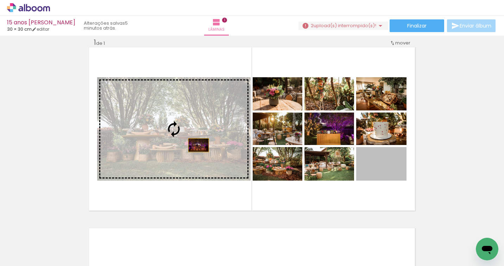
drag, startPoint x: 396, startPoint y: 167, endPoint x: 213, endPoint y: 138, distance: 185.1
click at [0, 0] on slot at bounding box center [0, 0] width 0 height 0
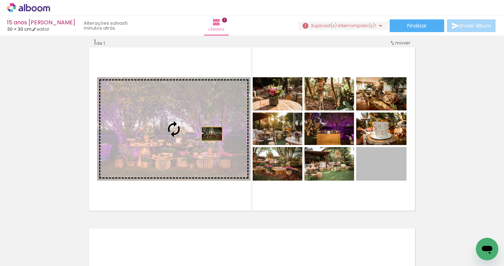
drag, startPoint x: 400, startPoint y: 168, endPoint x: 235, endPoint y: 131, distance: 169.3
click at [0, 0] on slot at bounding box center [0, 0] width 0 height 0
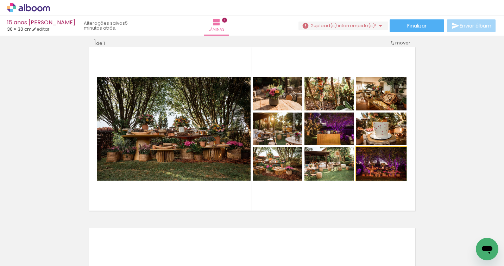
click at [398, 170] on quentale-photo at bounding box center [381, 163] width 50 height 33
drag, startPoint x: 397, startPoint y: 169, endPoint x: 390, endPoint y: 178, distance: 11.5
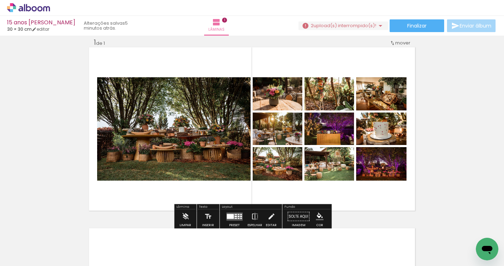
click at [395, 174] on quentale-photo at bounding box center [381, 163] width 50 height 33
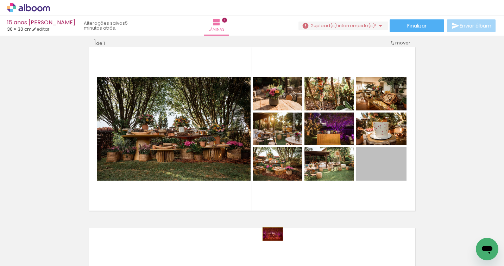
drag, startPoint x: 396, startPoint y: 171, endPoint x: 298, endPoint y: 230, distance: 114.7
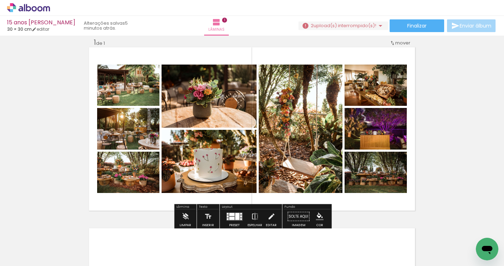
drag, startPoint x: 233, startPoint y: 215, endPoint x: 254, endPoint y: 195, distance: 28.4
click at [235, 215] on div at bounding box center [237, 215] width 4 height 7
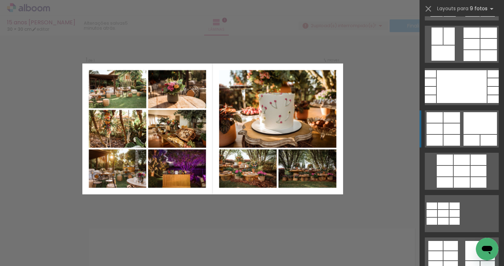
scroll to position [335, 0]
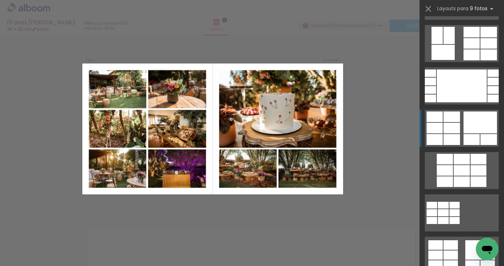
click at [454, 123] on div at bounding box center [452, 128] width 17 height 11
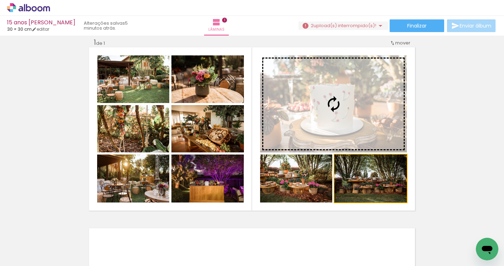
drag, startPoint x: 376, startPoint y: 175, endPoint x: 372, endPoint y: 114, distance: 61.0
click at [0, 0] on slot at bounding box center [0, 0] width 0 height 0
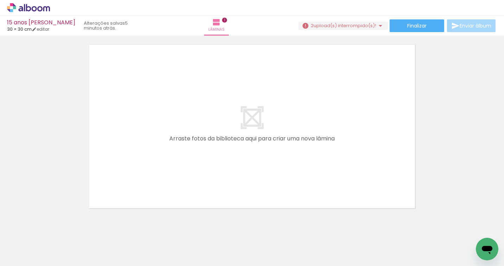
scroll to position [0, 418]
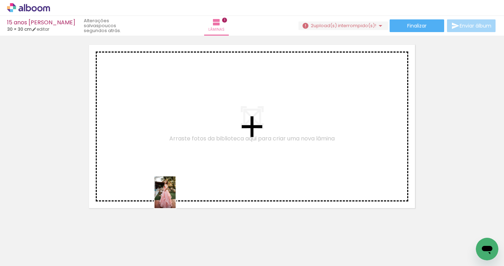
drag, startPoint x: 173, startPoint y: 242, endPoint x: 175, endPoint y: 164, distance: 77.5
click at [172, 156] on quentale-workspace at bounding box center [252, 133] width 504 height 266
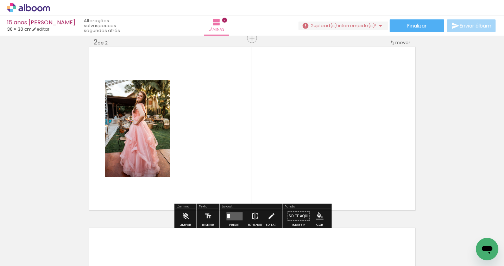
scroll to position [189, 0]
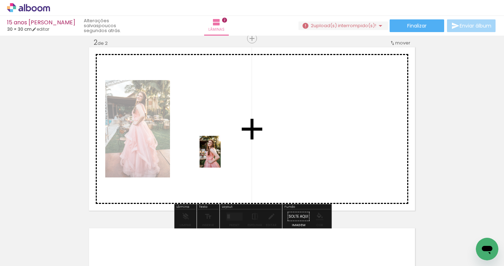
drag, startPoint x: 208, startPoint y: 244, endPoint x: 232, endPoint y: 197, distance: 52.9
click at [221, 158] on quentale-workspace at bounding box center [252, 133] width 504 height 266
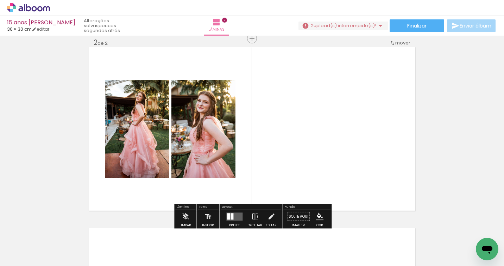
drag, startPoint x: 247, startPoint y: 248, endPoint x: 264, endPoint y: 188, distance: 62.6
click at [266, 152] on quentale-workspace at bounding box center [252, 133] width 504 height 266
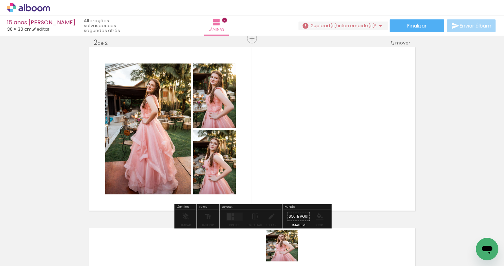
drag, startPoint x: 287, startPoint y: 254, endPoint x: 302, endPoint y: 157, distance: 97.3
click at [298, 156] on quentale-workspace at bounding box center [252, 133] width 504 height 266
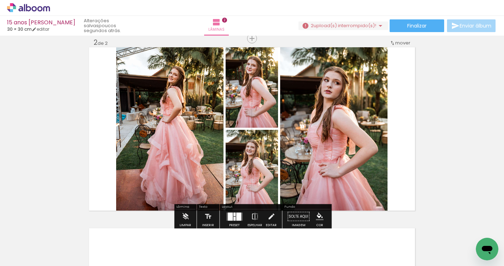
drag, startPoint x: 233, startPoint y: 217, endPoint x: 255, endPoint y: 198, distance: 28.5
click at [233, 217] on div at bounding box center [234, 218] width 2 height 4
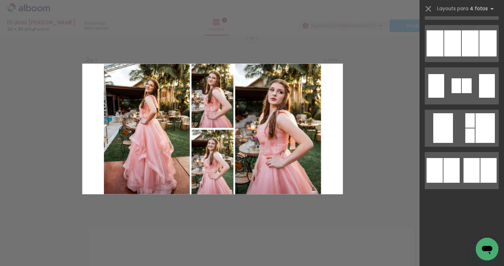
scroll to position [0, 0]
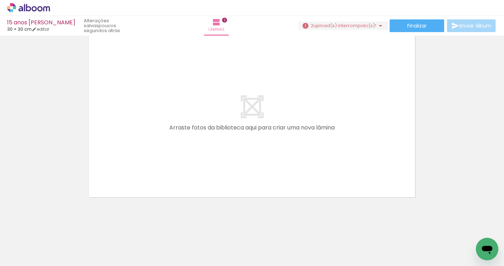
scroll to position [0, 573]
drag, startPoint x: 192, startPoint y: 210, endPoint x: 157, endPoint y: 163, distance: 58.7
click at [149, 162] on quentale-workspace at bounding box center [252, 133] width 504 height 266
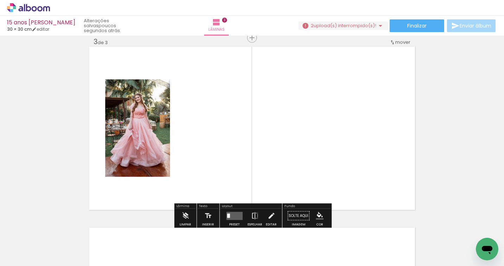
scroll to position [370, 0]
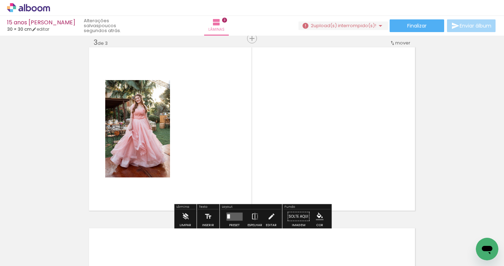
drag, startPoint x: 293, startPoint y: 235, endPoint x: 278, endPoint y: 157, distance: 79.4
click at [278, 157] on quentale-workspace at bounding box center [252, 133] width 504 height 266
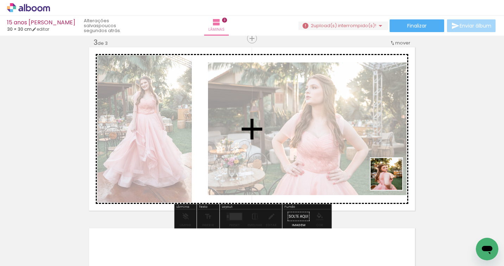
drag, startPoint x: 368, startPoint y: 231, endPoint x: 403, endPoint y: 161, distance: 78.3
click at [402, 161] on quentale-workspace at bounding box center [252, 133] width 504 height 266
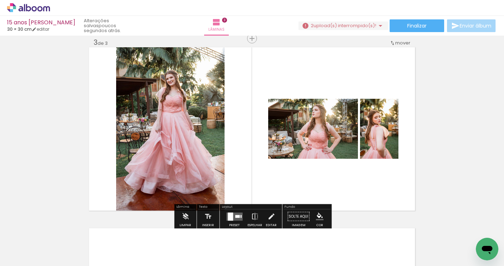
drag, startPoint x: 231, startPoint y: 213, endPoint x: 246, endPoint y: 208, distance: 15.4
click at [232, 213] on quentale-layouter at bounding box center [234, 216] width 16 height 8
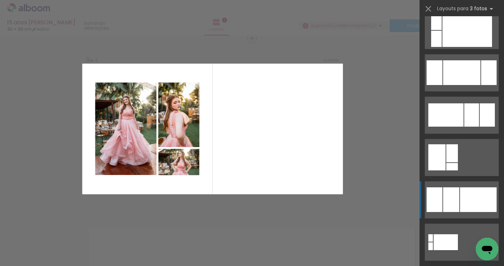
scroll to position [392, 0]
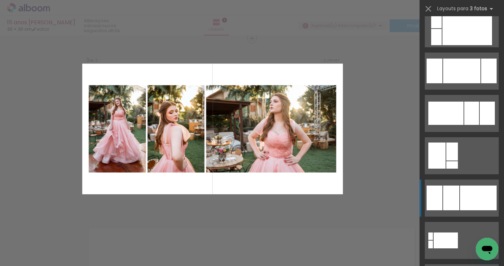
click at [449, 193] on div at bounding box center [451, 197] width 16 height 25
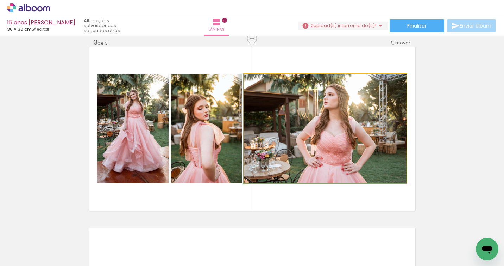
drag, startPoint x: 340, startPoint y: 132, endPoint x: 336, endPoint y: 139, distance: 7.7
click at [340, 132] on quentale-photo at bounding box center [325, 128] width 163 height 109
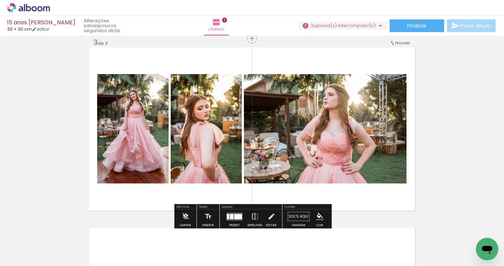
click at [269, 215] on iron-icon at bounding box center [272, 216] width 8 height 14
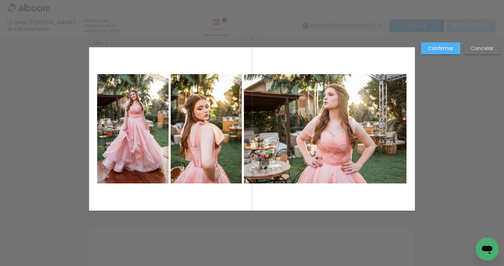
click at [286, 119] on quentale-photo at bounding box center [325, 128] width 163 height 109
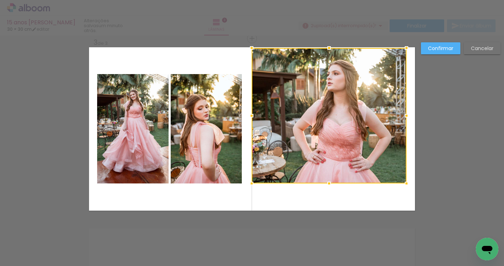
drag, startPoint x: 244, startPoint y: 73, endPoint x: 256, endPoint y: 43, distance: 32.4
click at [251, 43] on div at bounding box center [252, 48] width 14 height 14
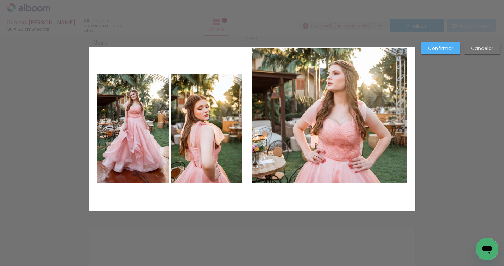
click at [401, 174] on quentale-photo at bounding box center [329, 115] width 155 height 135
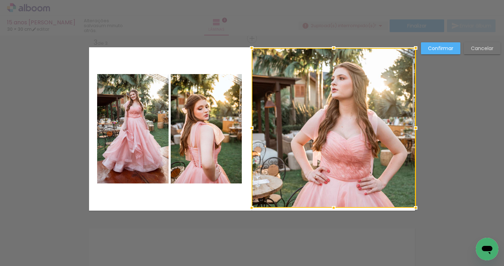
drag, startPoint x: 406, startPoint y: 181, endPoint x: 413, endPoint y: 223, distance: 41.8
click at [415, 229] on div "Inserir lâmina 1 de 3 Inserir lâmina 2 de 3 Inserir lâmina 3 de 3 Confirmar Can…" at bounding box center [252, 35] width 504 height 740
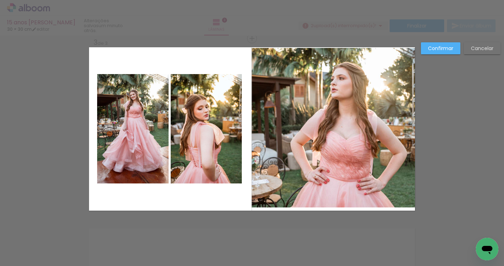
click at [340, 201] on quentale-photo at bounding box center [333, 128] width 163 height 160
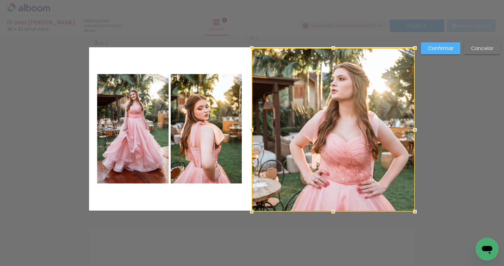
drag, startPoint x: 334, startPoint y: 206, endPoint x: 340, endPoint y: 186, distance: 21.3
click at [338, 191] on div at bounding box center [333, 129] width 163 height 163
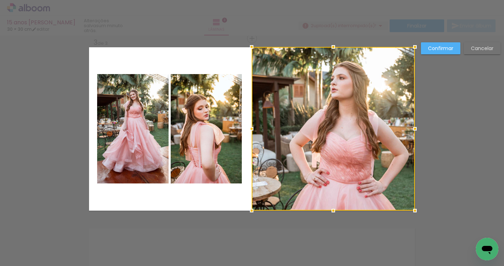
drag, startPoint x: 333, startPoint y: 48, endPoint x: 340, endPoint y: 39, distance: 10.6
click at [335, 39] on div "Inserir lâmina 1 de 3 Inserir lâmina 2 de 3 Inserir lâmina 3 de 3 Confirmar Can…" at bounding box center [252, 35] width 504 height 740
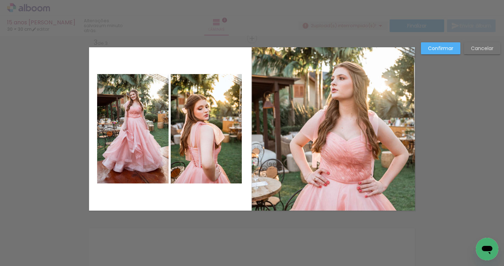
click at [0, 0] on slot "Confirmar" at bounding box center [0, 0] width 0 height 0
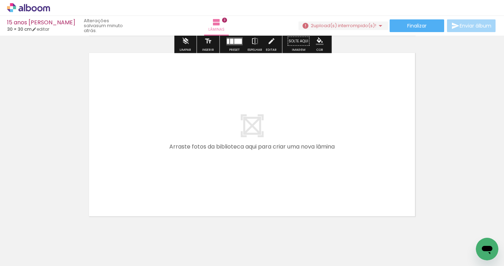
scroll to position [559, 0]
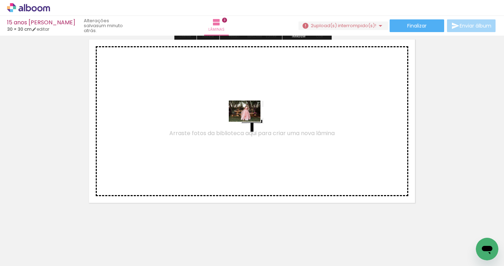
drag, startPoint x: 412, startPoint y: 240, endPoint x: 253, endPoint y: 119, distance: 199.3
click at [253, 119] on quentale-workspace at bounding box center [252, 133] width 504 height 266
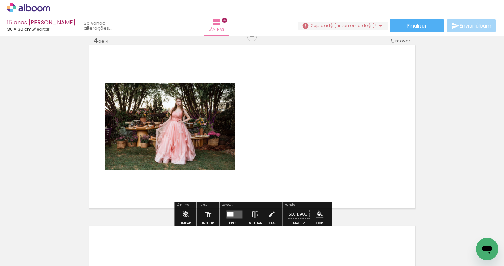
scroll to position [551, 0]
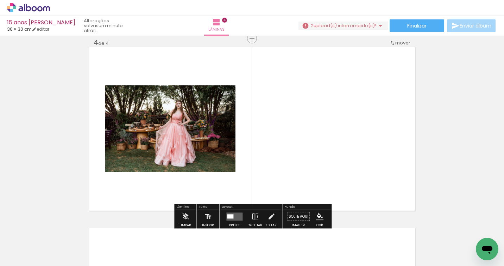
click at [221, 132] on quentale-photo at bounding box center [170, 128] width 130 height 87
drag, startPoint x: 230, startPoint y: 216, endPoint x: 249, endPoint y: 202, distance: 24.2
click at [230, 216] on div at bounding box center [230, 216] width 6 height 4
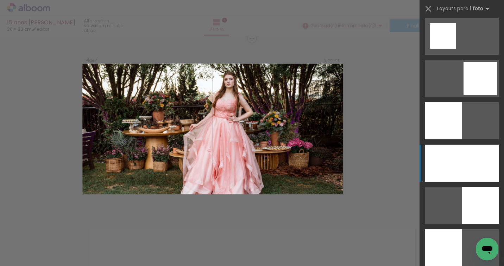
scroll to position [934, 0]
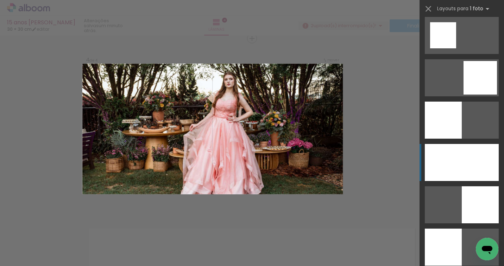
click at [456, 157] on div at bounding box center [462, 162] width 74 height 37
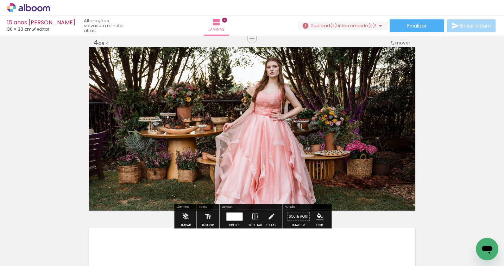
click at [297, 124] on quentale-photo at bounding box center [252, 128] width 326 height 163
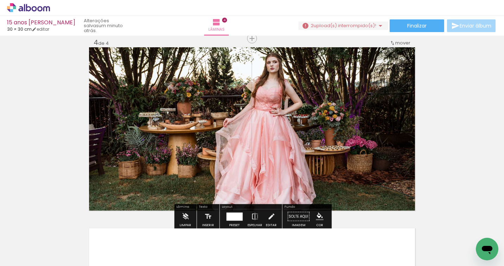
drag, startPoint x: 436, startPoint y: 102, endPoint x: 427, endPoint y: 104, distance: 8.6
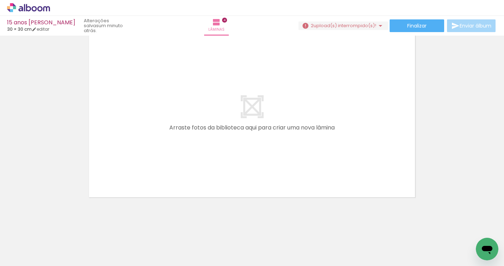
scroll to position [0, 822]
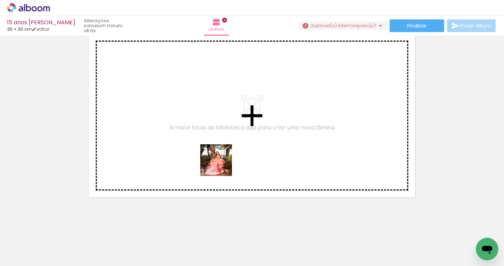
drag, startPoint x: 274, startPoint y: 237, endPoint x: 195, endPoint y: 137, distance: 127.1
click at [195, 137] on quentale-workspace at bounding box center [252, 133] width 504 height 266
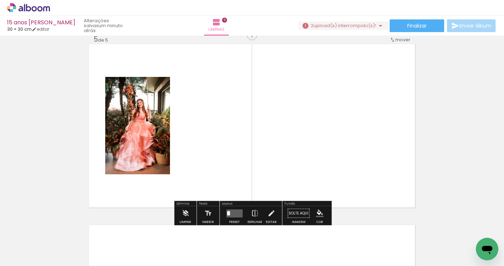
scroll to position [731, 0]
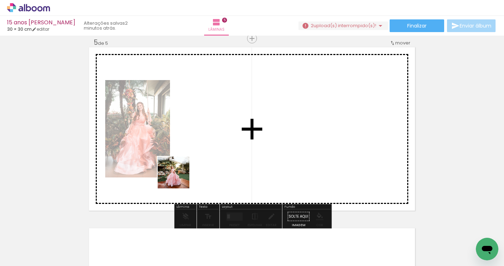
drag, startPoint x: 98, startPoint y: 236, endPoint x: 239, endPoint y: 145, distance: 168.5
click at [231, 142] on quentale-workspace at bounding box center [252, 133] width 504 height 266
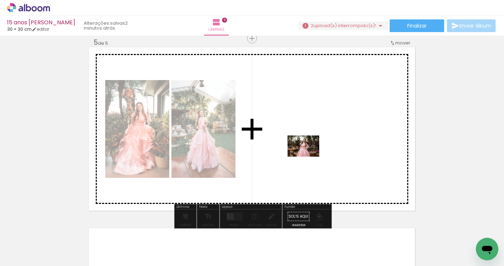
drag, startPoint x: 199, startPoint y: 246, endPoint x: 318, endPoint y: 148, distance: 154.1
click at [318, 148] on quentale-workspace at bounding box center [252, 133] width 504 height 266
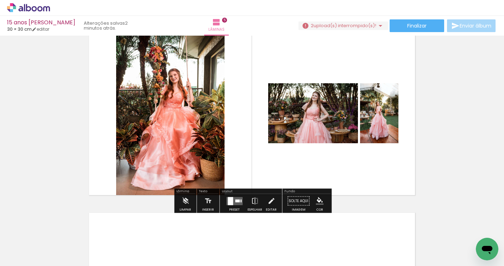
scroll to position [748, 0]
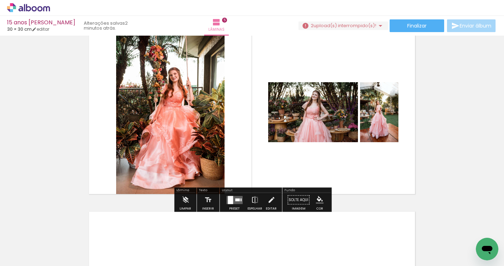
click at [334, 119] on quentale-photo at bounding box center [313, 112] width 90 height 60
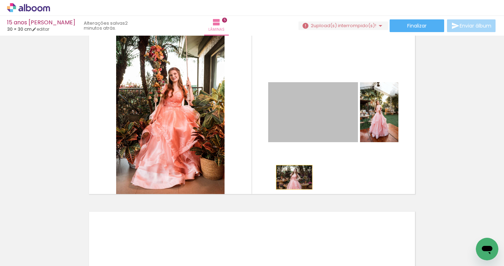
drag, startPoint x: 307, startPoint y: 164, endPoint x: 257, endPoint y: 210, distance: 68.5
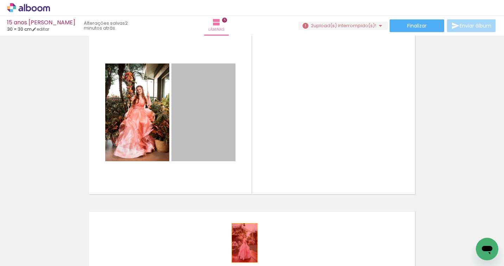
drag, startPoint x: 223, startPoint y: 135, endPoint x: 252, endPoint y: 236, distance: 104.9
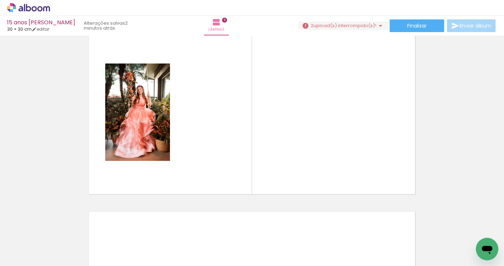
scroll to position [0, 966]
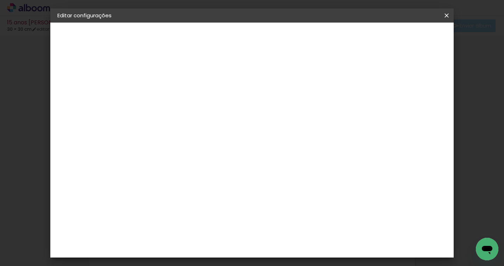
drag, startPoint x: 449, startPoint y: 14, endPoint x: 308, endPoint y: 35, distance: 142.0
click at [448, 16] on iron-icon at bounding box center [447, 15] width 8 height 7
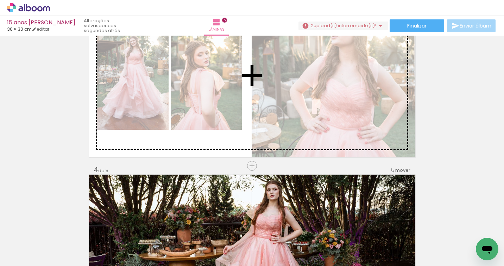
scroll to position [422, 0]
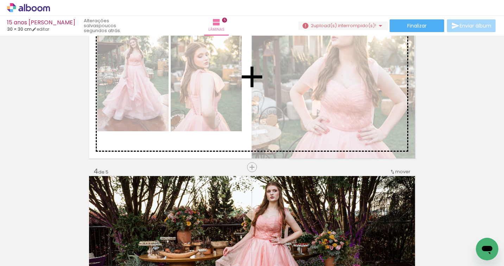
drag, startPoint x: 153, startPoint y: 169, endPoint x: 176, endPoint y: 121, distance: 53.7
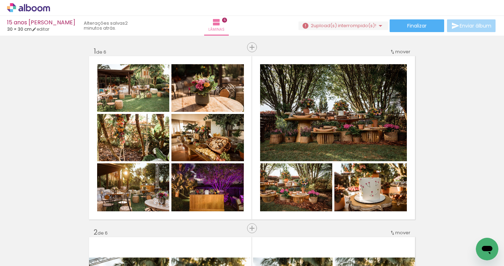
scroll to position [0, 1157]
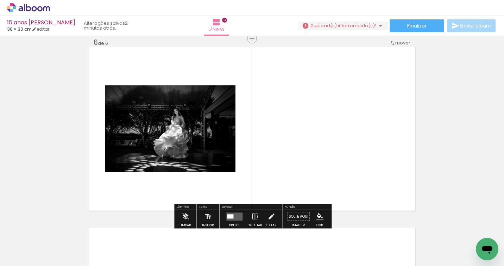
click at [228, 214] on div at bounding box center [230, 216] width 6 height 4
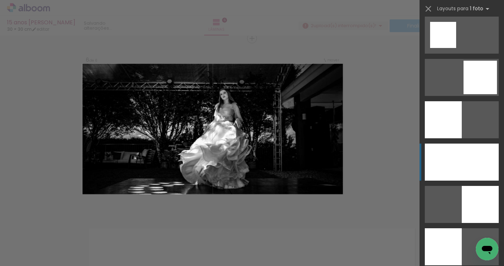
scroll to position [936, 0]
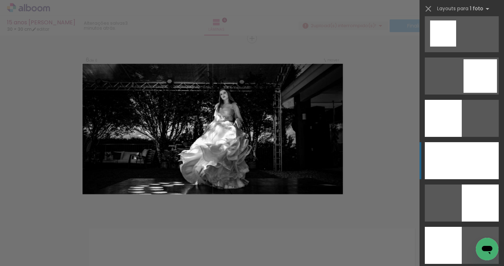
click at [462, 161] on div at bounding box center [462, 160] width 74 height 37
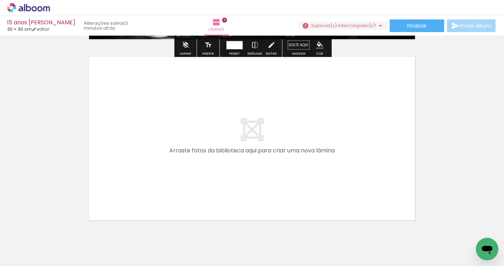
scroll to position [1106, 0]
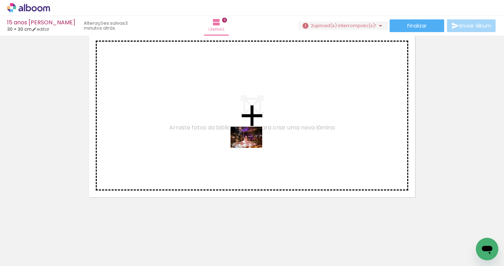
drag, startPoint x: 374, startPoint y: 240, endPoint x: 297, endPoint y: 177, distance: 99.6
click at [253, 147] on quentale-workspace at bounding box center [252, 133] width 504 height 266
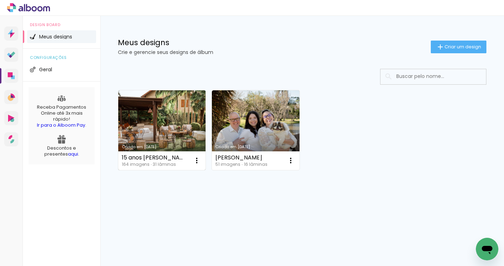
click at [173, 108] on link "Criado em [DATE]" at bounding box center [161, 130] width 87 height 80
